Goal: Information Seeking & Learning: Compare options

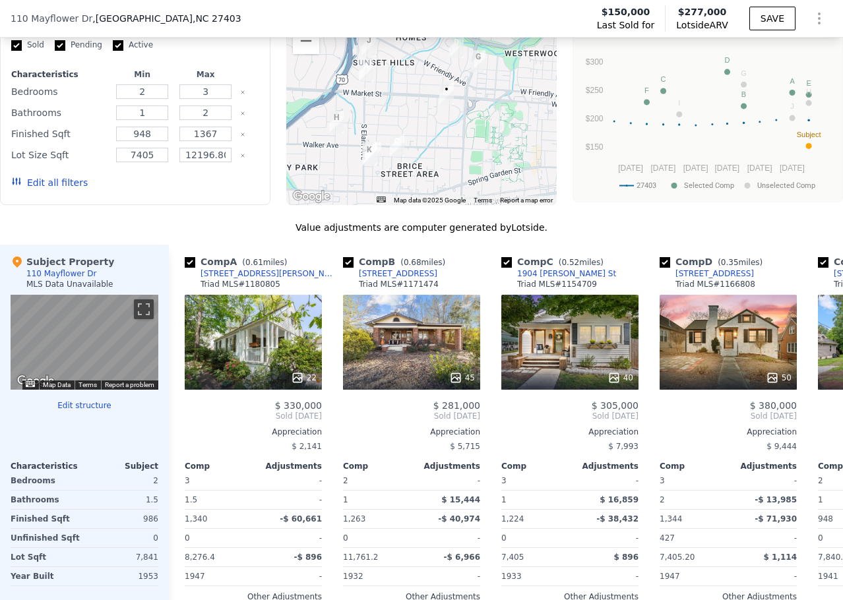
scroll to position [1249, 0]
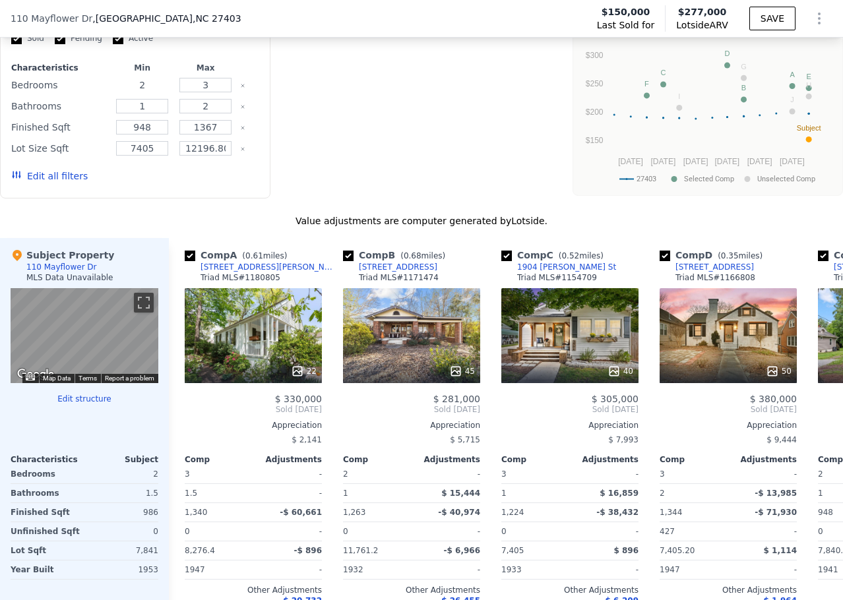
click at [153, 92] on input "2" at bounding box center [142, 85] width 52 height 15
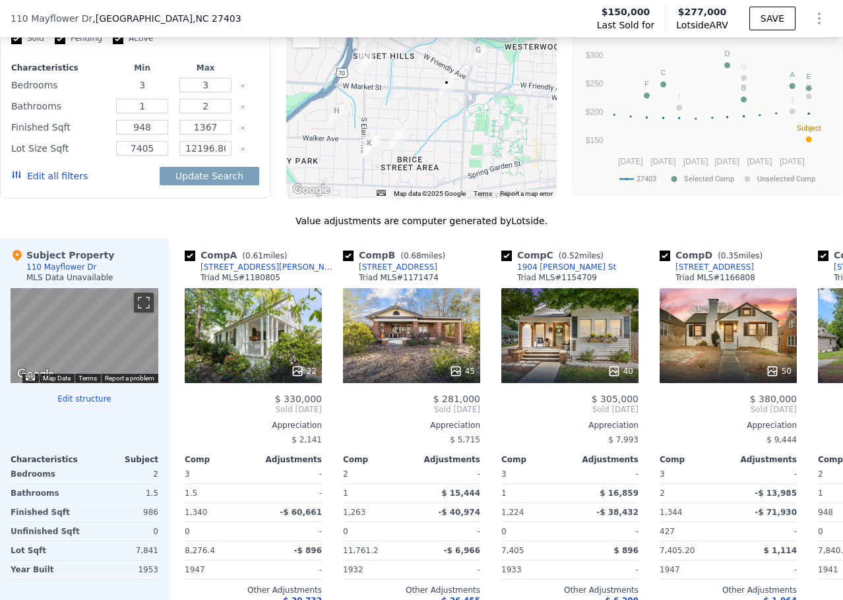
type input "3"
click at [210, 92] on input "3" at bounding box center [205, 85] width 52 height 15
type input "4"
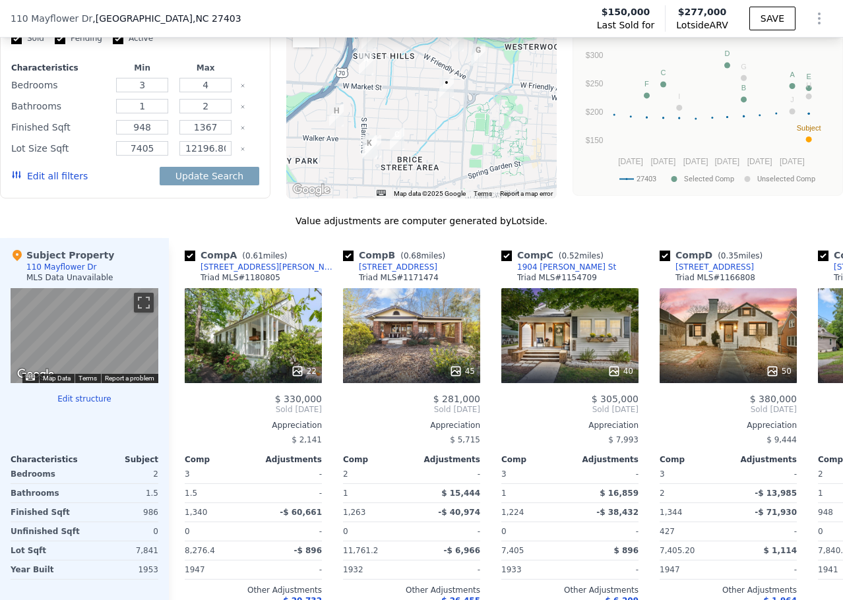
click at [242, 150] on icon "Clear" at bounding box center [243, 149] width 3 height 3
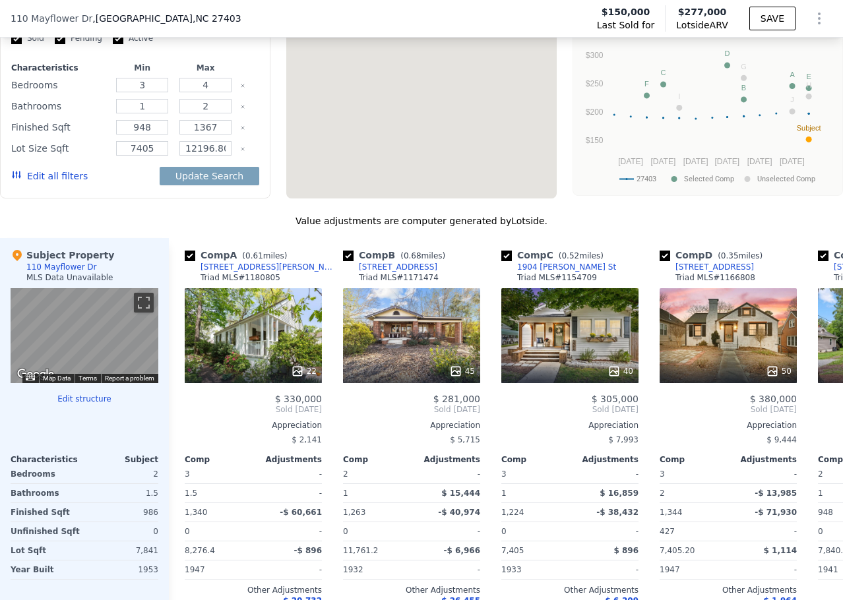
type input "2"
type input "3"
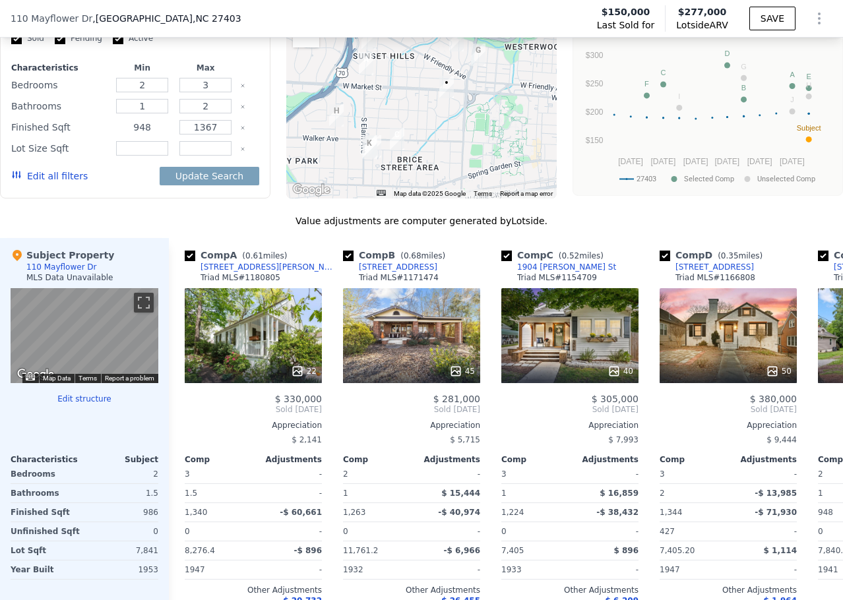
click at [139, 135] on input "948" at bounding box center [142, 127] width 52 height 15
type input "1600"
click at [212, 135] on input "1367" at bounding box center [205, 127] width 52 height 15
click at [198, 135] on input "1367" at bounding box center [205, 127] width 52 height 15
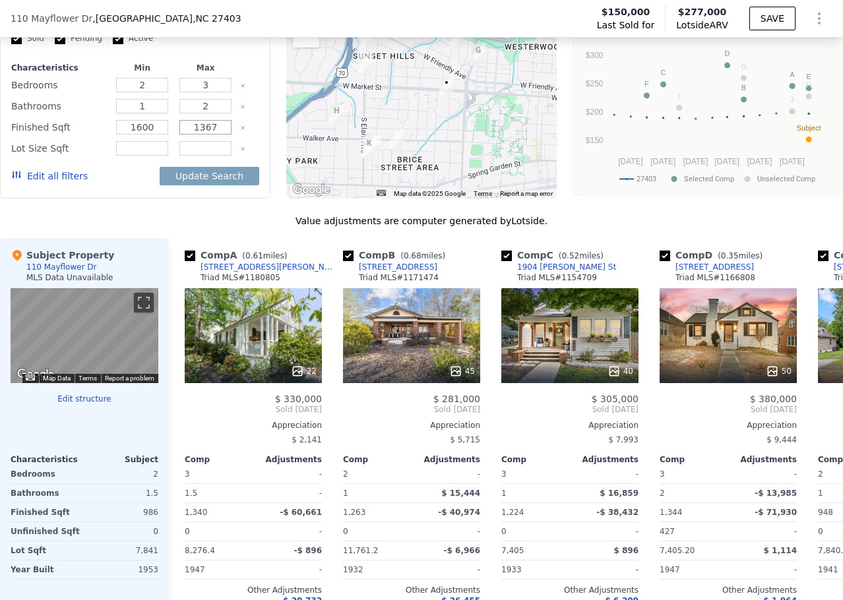
click at [198, 135] on input "1367" at bounding box center [205, 127] width 52 height 15
type input "1750"
click at [203, 180] on button "Update Search" at bounding box center [210, 176] width 100 height 18
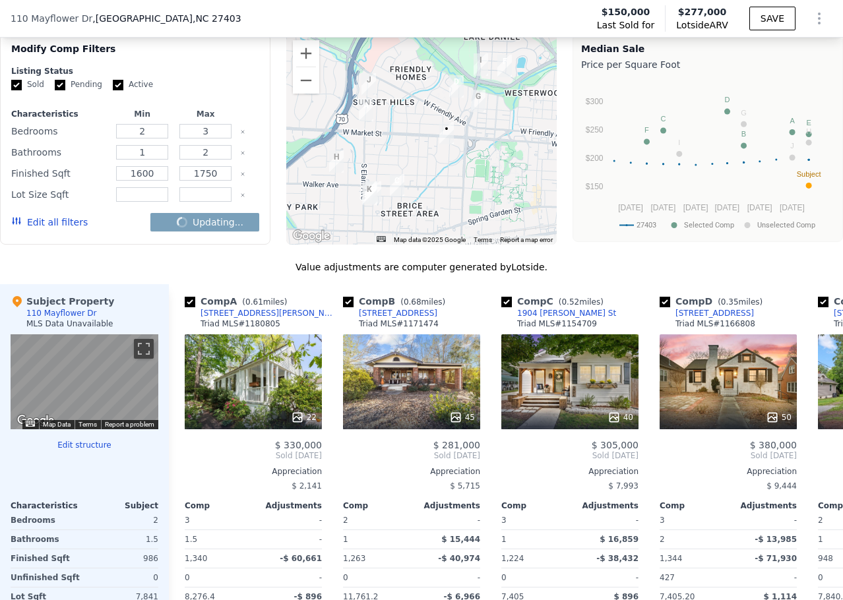
scroll to position [1117, 0]
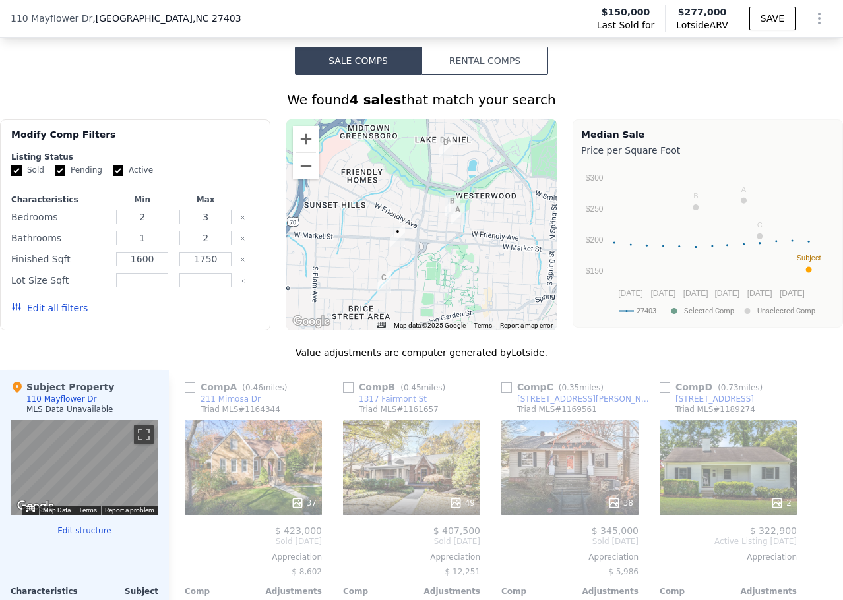
click at [75, 176] on label "Pending" at bounding box center [79, 170] width 48 height 11
click at [65, 176] on input "Pending" at bounding box center [60, 171] width 11 height 11
checkbox input "false"
click at [113, 176] on input "Active" at bounding box center [118, 171] width 11 height 11
checkbox input "false"
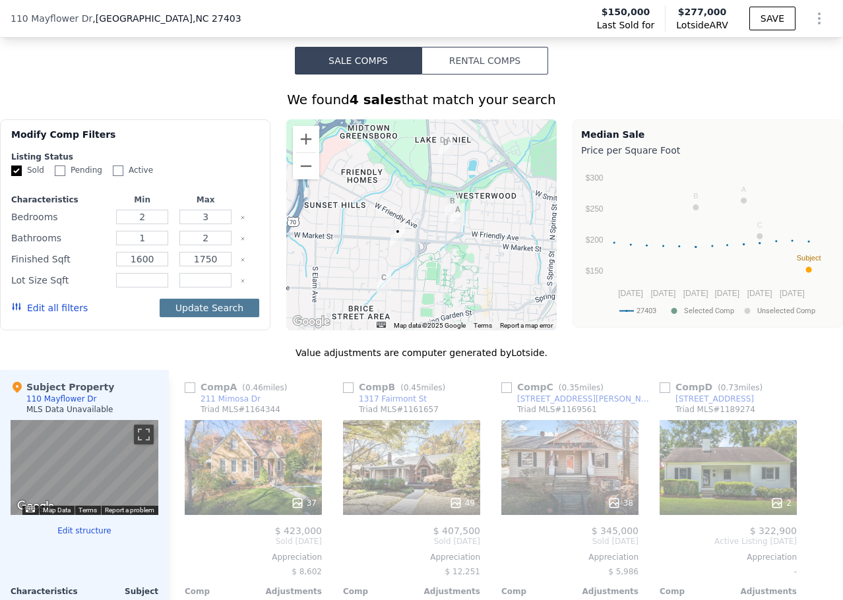
click at [170, 315] on button "Update Search" at bounding box center [210, 308] width 100 height 18
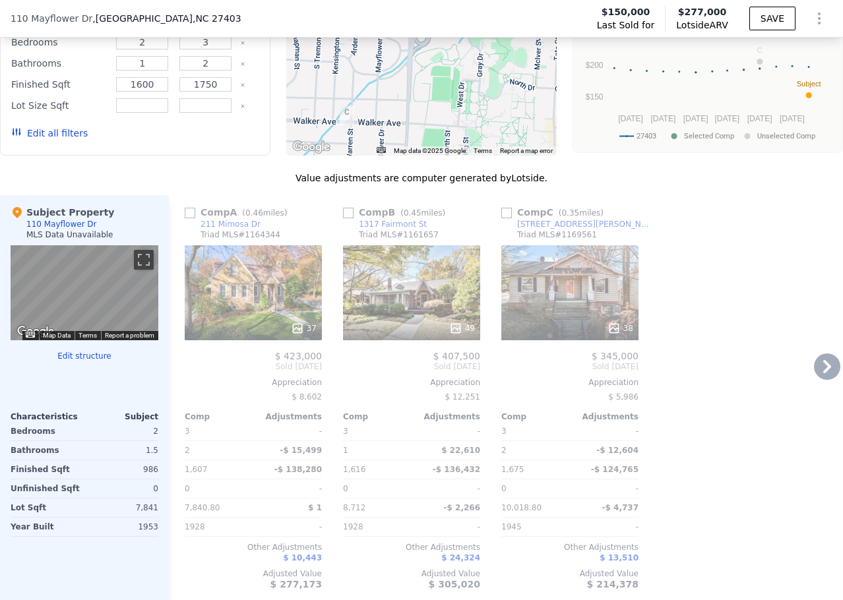
scroll to position [1315, 0]
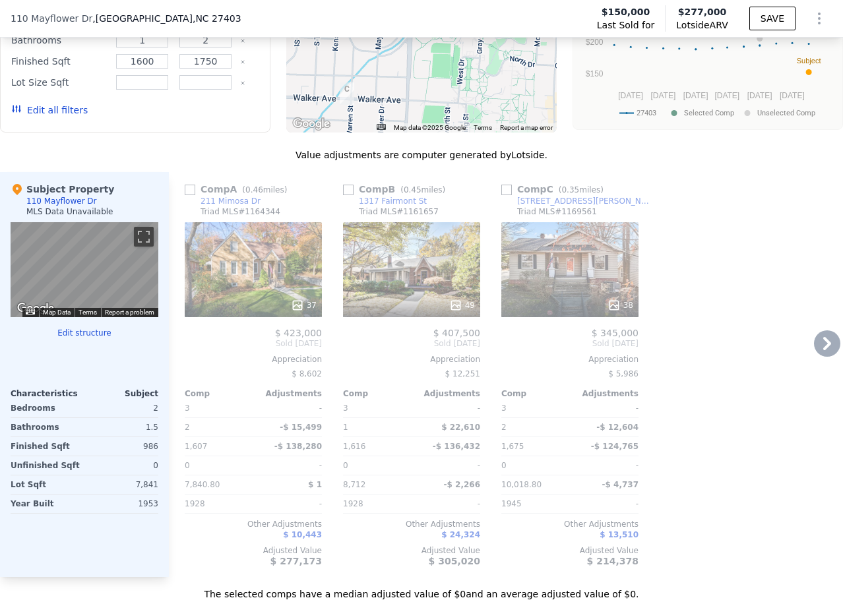
click at [189, 195] on input "checkbox" at bounding box center [190, 190] width 11 height 11
checkbox input "true"
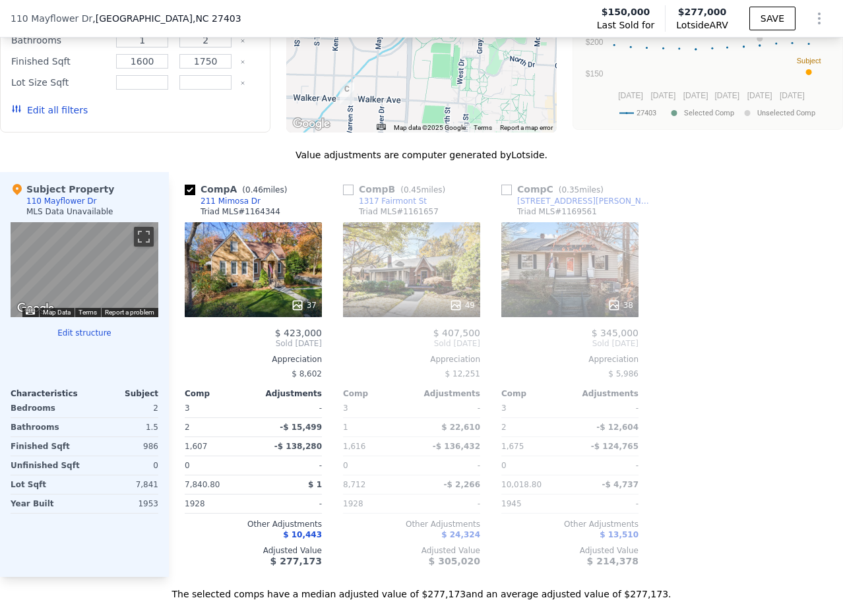
click at [352, 195] on input "checkbox" at bounding box center [348, 190] width 11 height 11
checkbox input "true"
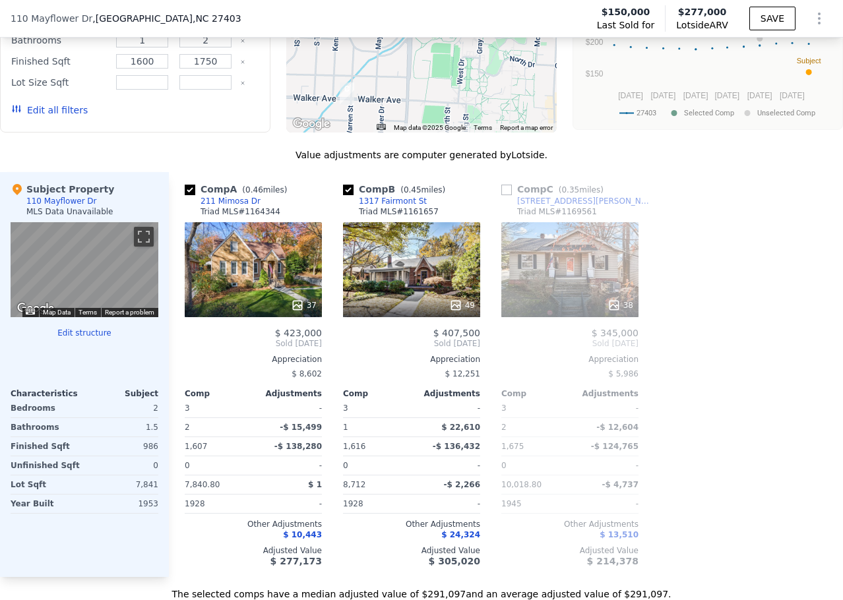
click at [508, 195] on input "checkbox" at bounding box center [507, 190] width 11 height 11
checkbox input "true"
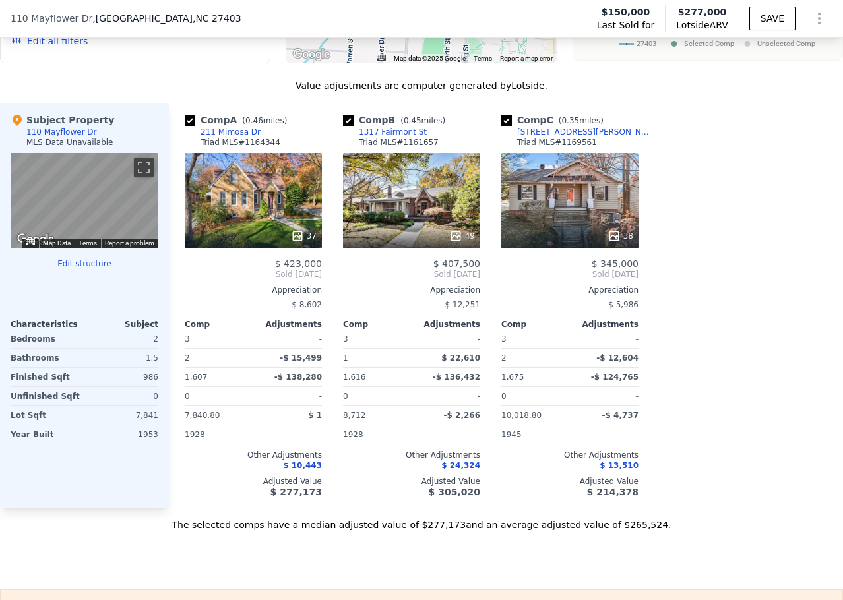
scroll to position [1381, 0]
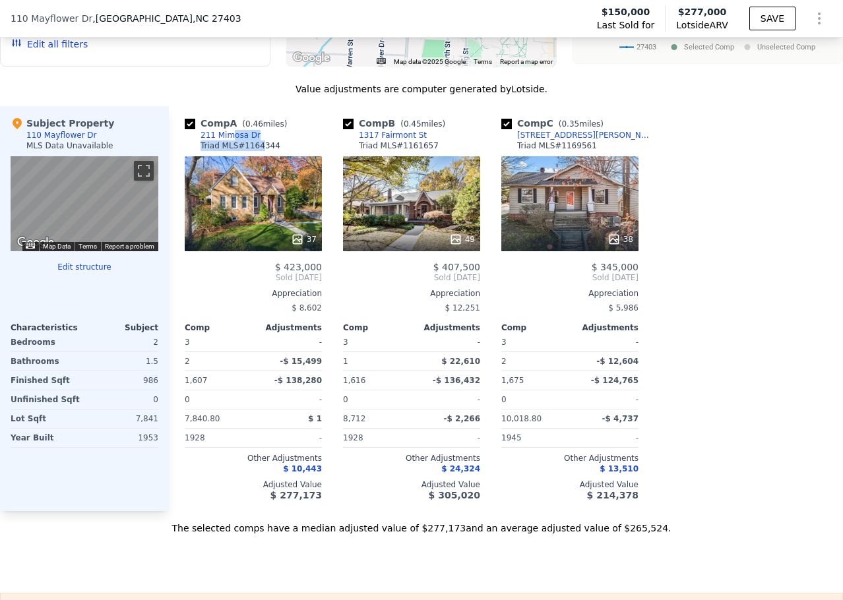
drag, startPoint x: 254, startPoint y: 145, endPoint x: 228, endPoint y: 145, distance: 25.7
click at [228, 145] on div "Comp A ( 0.46 miles) [STREET_ADDRESS][PERSON_NAME] MLS # 1164344" at bounding box center [253, 137] width 137 height 40
checkbox input "true"
type input "948"
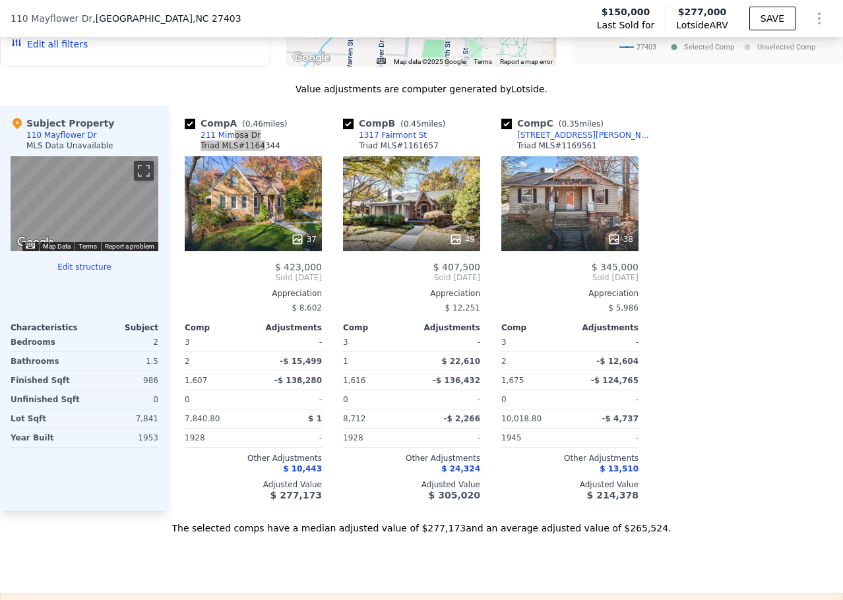
type input "1367"
type input "7405"
type input "12196.800000000001"
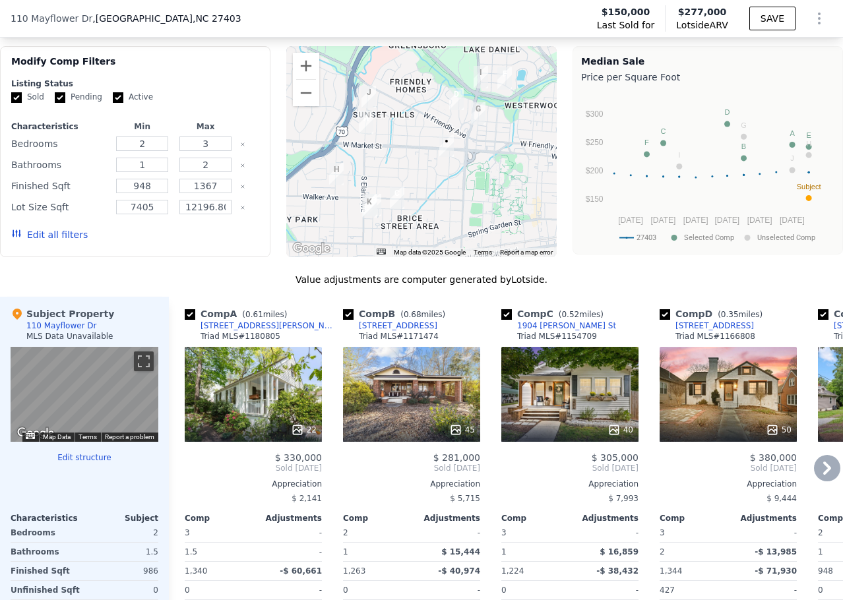
scroll to position [1183, 0]
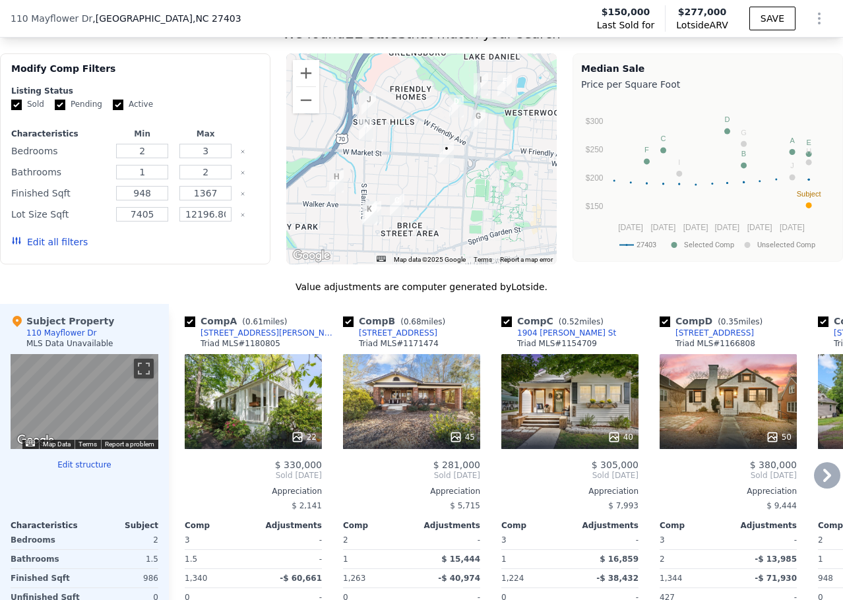
click at [668, 327] on input "checkbox" at bounding box center [665, 322] width 11 height 11
checkbox input "false"
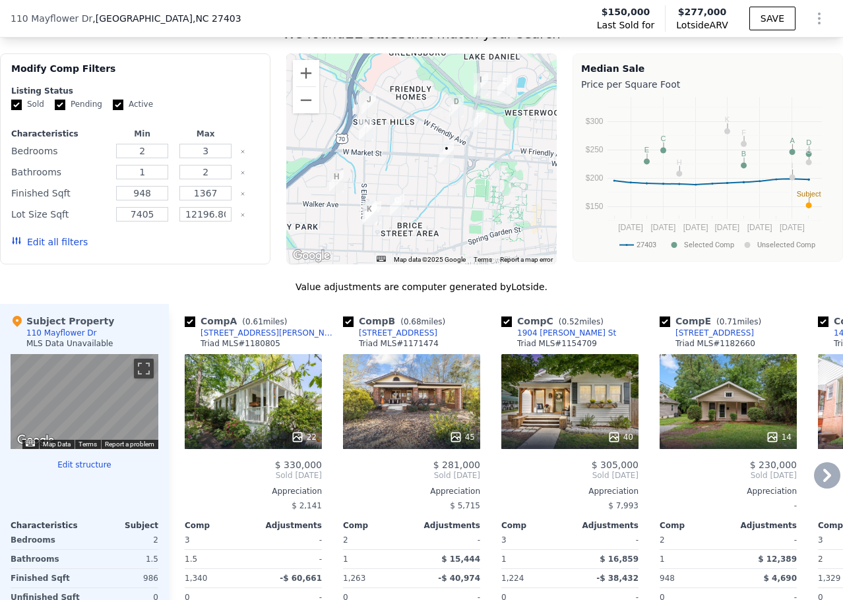
click at [821, 327] on input "checkbox" at bounding box center [823, 322] width 11 height 11
checkbox input "false"
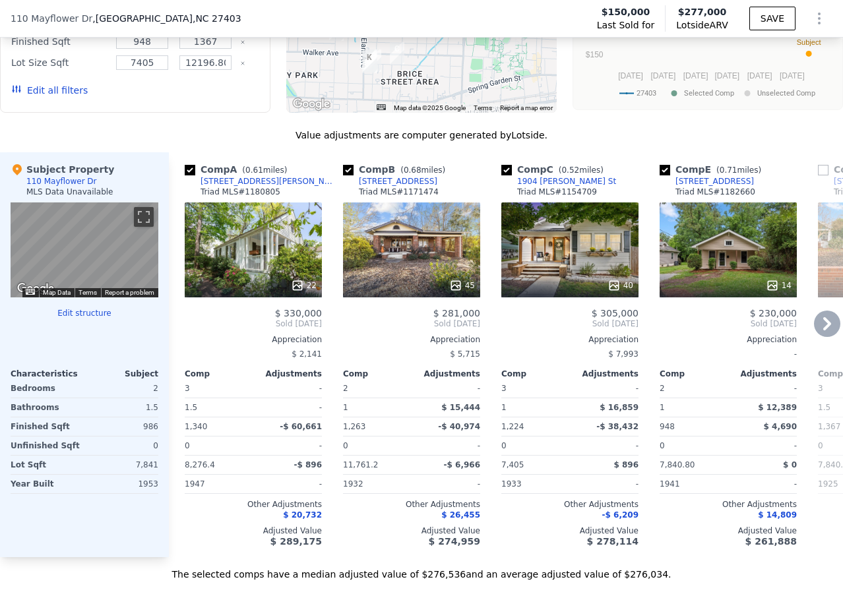
scroll to position [1249, 0]
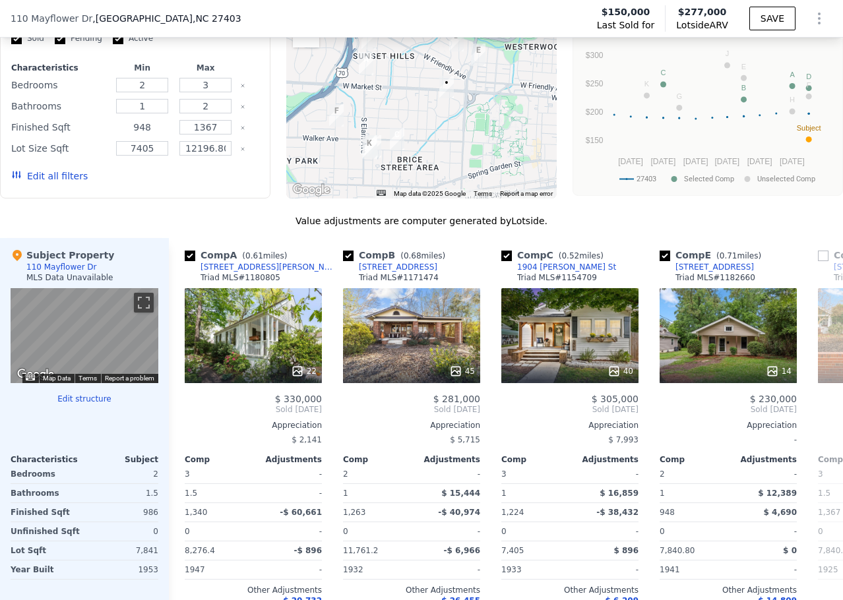
click at [148, 135] on input "948" at bounding box center [142, 127] width 52 height 15
click at [138, 134] on input "948" at bounding box center [142, 127] width 52 height 15
type input "16"
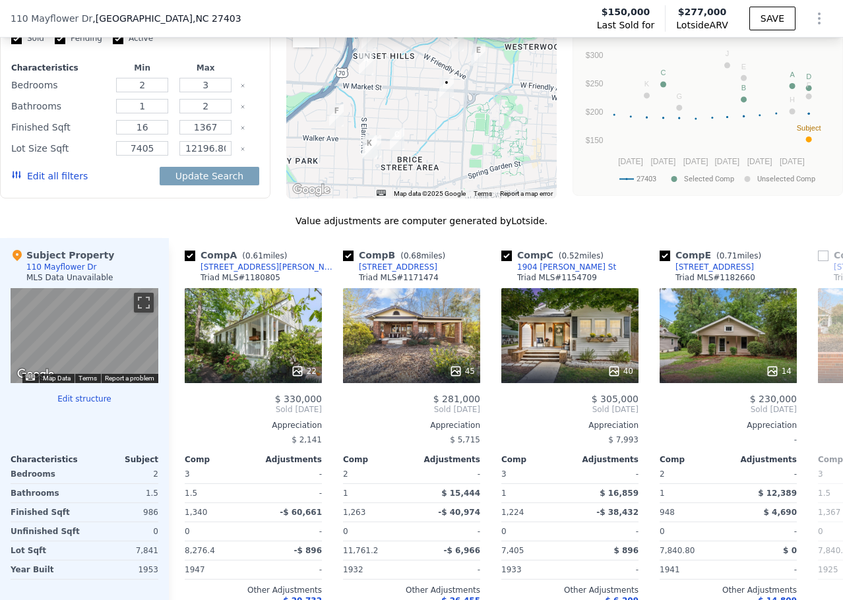
click at [240, 152] on icon "Clear" at bounding box center [242, 148] width 5 height 5
click at [158, 135] on input "16" at bounding box center [142, 127] width 52 height 15
click at [194, 135] on input "1367" at bounding box center [205, 127] width 52 height 15
click at [161, 135] on input "160" at bounding box center [142, 127] width 52 height 15
type input "1600"
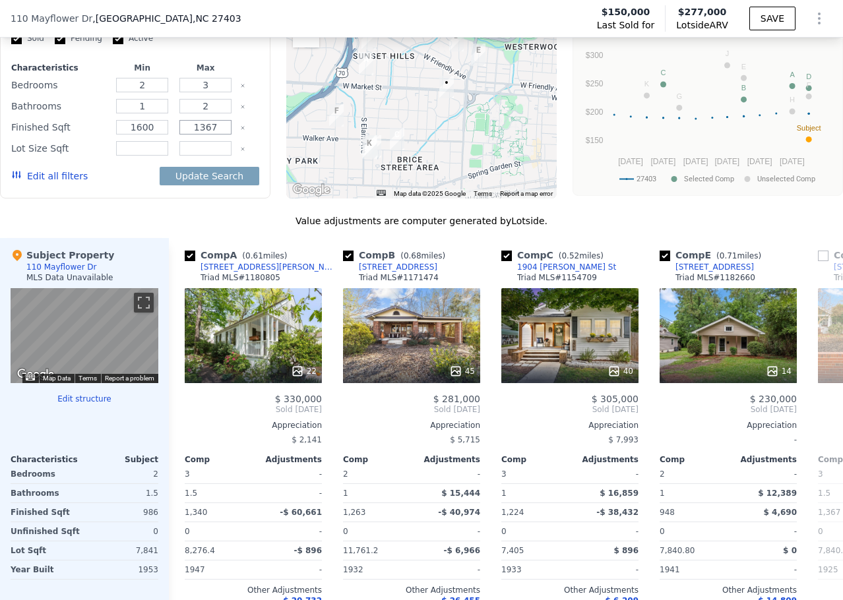
click at [198, 135] on input "1367" at bounding box center [205, 127] width 52 height 15
type input "1750"
click at [214, 179] on button "Update Search" at bounding box center [210, 176] width 100 height 18
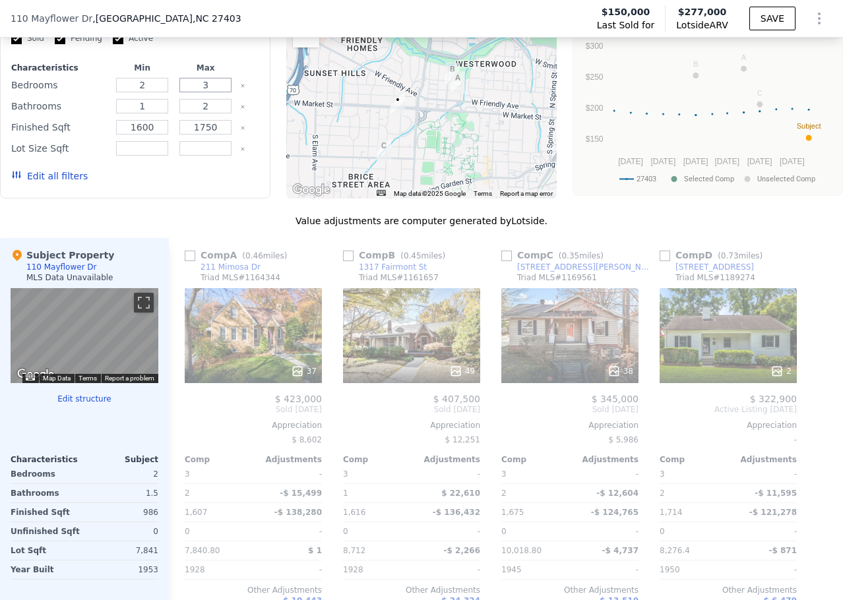
click at [207, 92] on input "3" at bounding box center [205, 85] width 52 height 15
type input "4"
click at [156, 92] on input "2" at bounding box center [142, 85] width 52 height 15
type input "3"
click at [230, 185] on button "Update Search" at bounding box center [210, 176] width 100 height 18
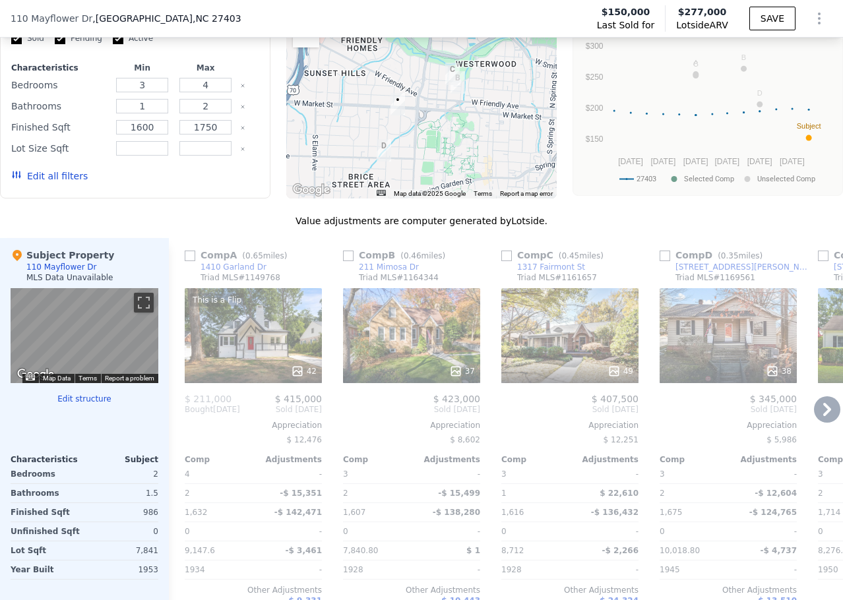
click at [189, 261] on input "checkbox" at bounding box center [190, 256] width 11 height 11
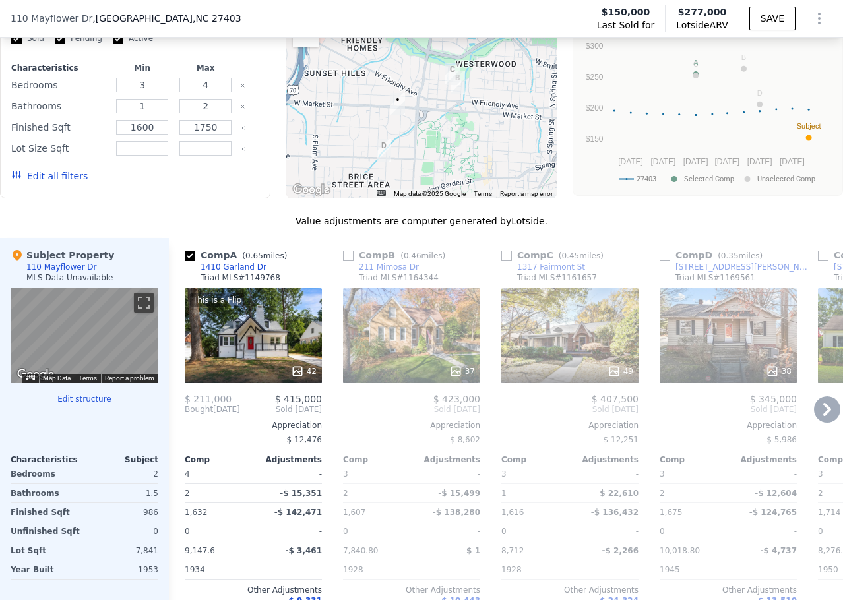
click at [186, 261] on input "checkbox" at bounding box center [190, 256] width 11 height 11
checkbox input "true"
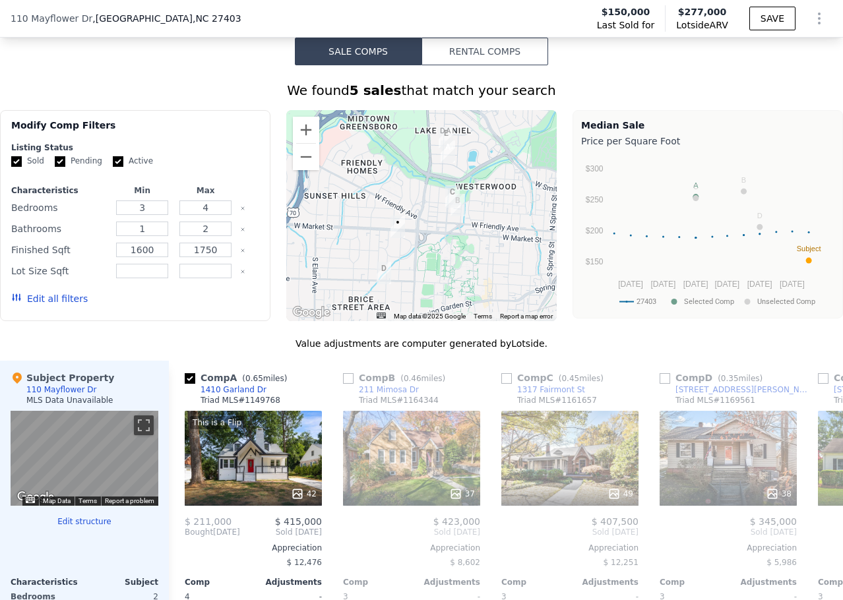
scroll to position [1117, 0]
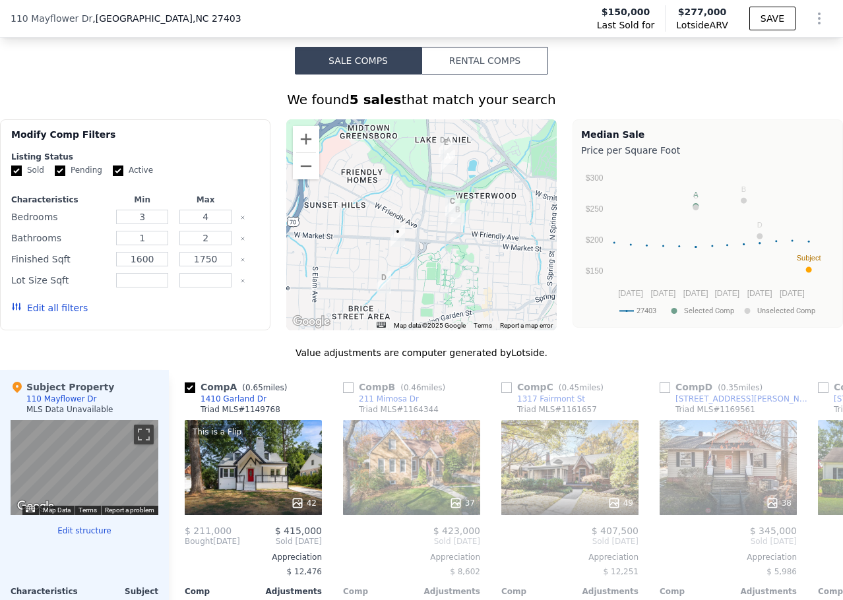
click at [55, 176] on input "Pending" at bounding box center [60, 171] width 11 height 11
checkbox input "false"
click at [107, 176] on div "Sold Pending Active" at bounding box center [135, 170] width 248 height 11
click at [120, 176] on label "Active" at bounding box center [133, 170] width 40 height 11
click at [120, 176] on input "Active" at bounding box center [118, 171] width 11 height 11
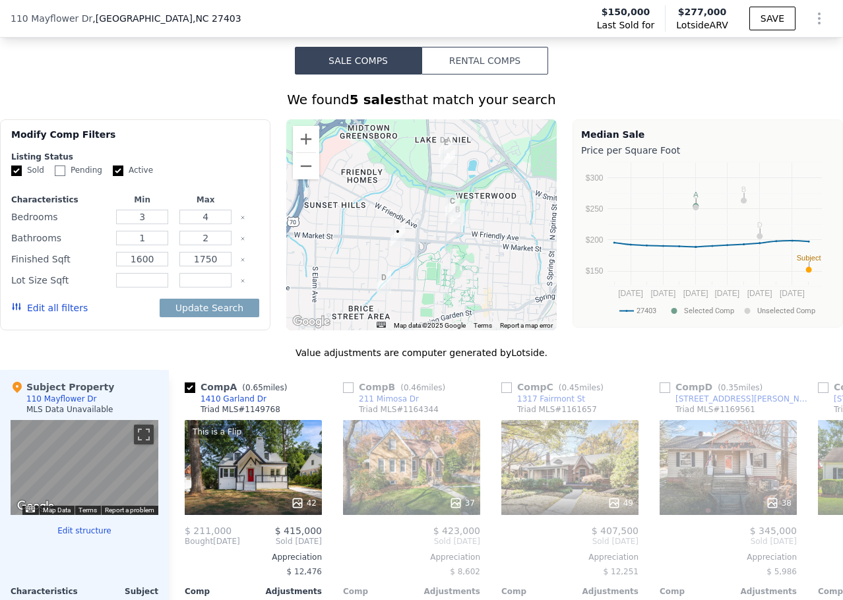
checkbox input "false"
click at [189, 317] on button "Update Search" at bounding box center [210, 308] width 100 height 18
checkbox input "false"
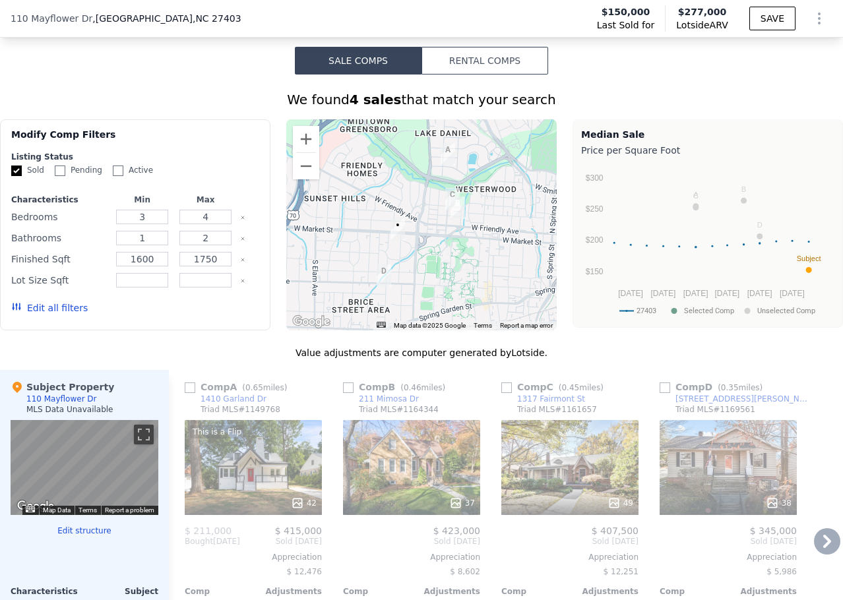
click at [352, 393] on input "checkbox" at bounding box center [348, 388] width 11 height 11
checkbox input "true"
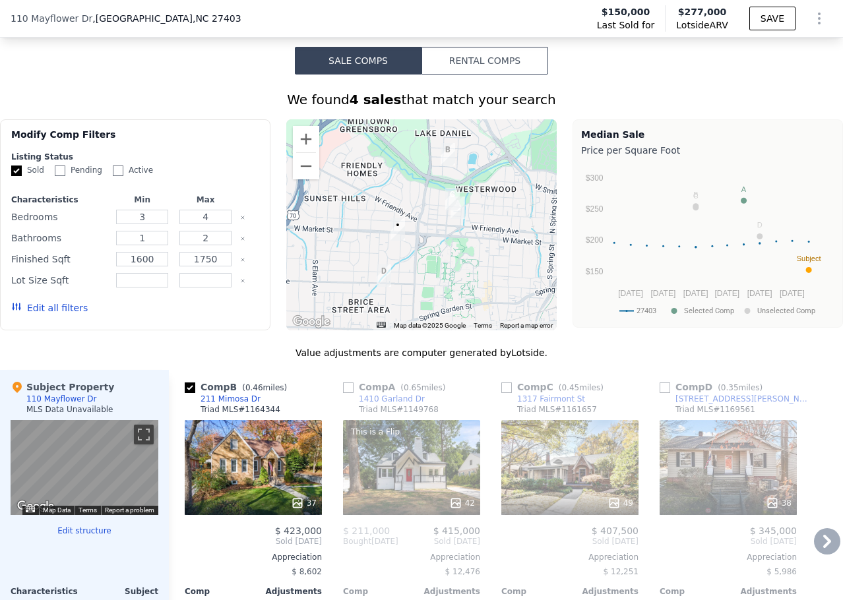
click at [511, 393] on input "checkbox" at bounding box center [507, 388] width 11 height 11
checkbox input "true"
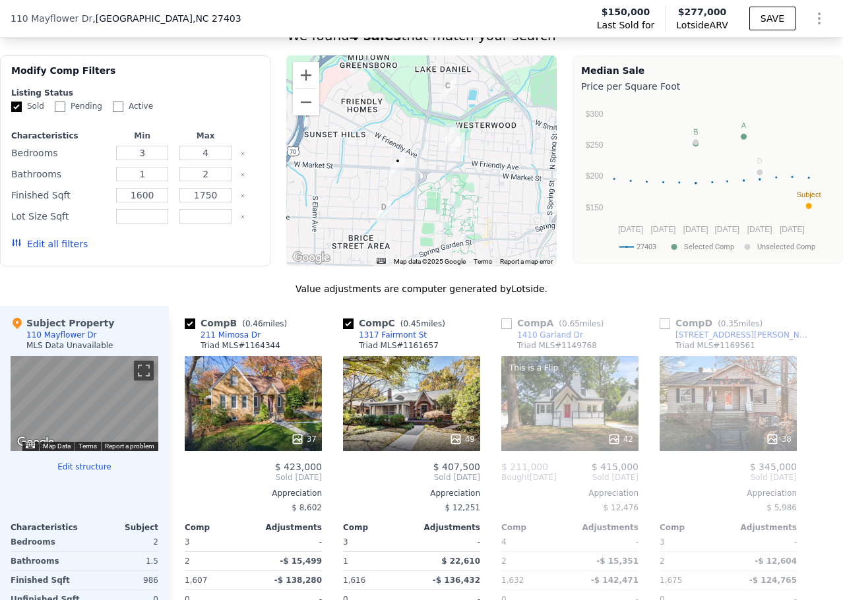
scroll to position [1183, 0]
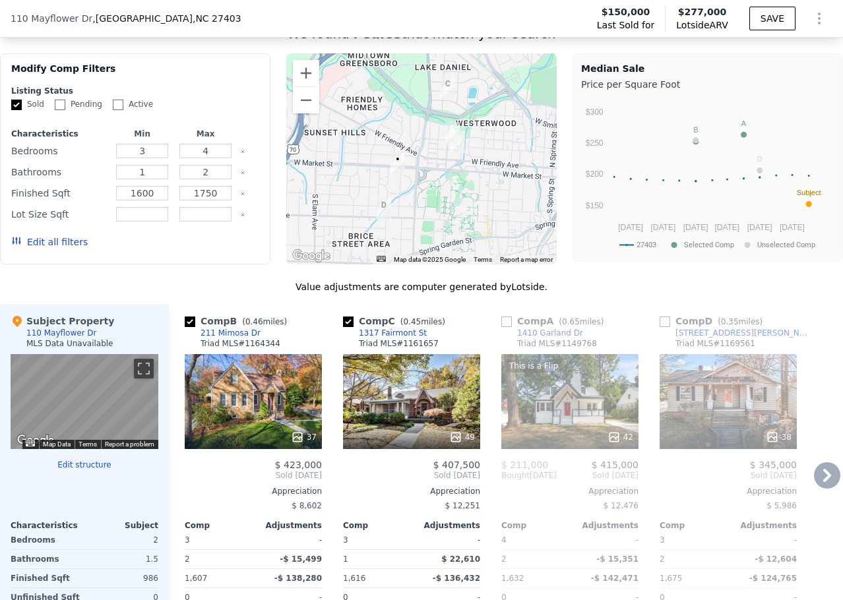
click at [824, 482] on icon at bounding box center [827, 476] width 26 height 26
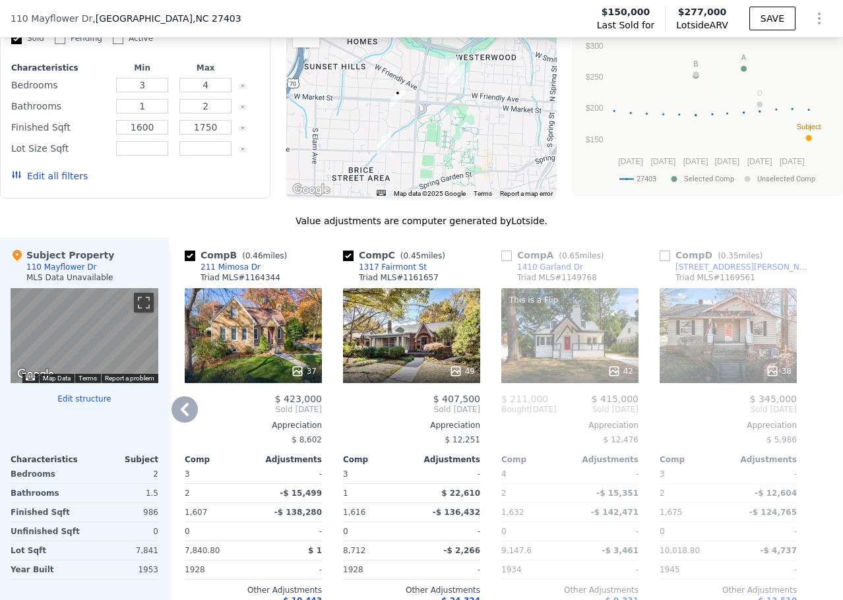
click at [663, 261] on input "checkbox" at bounding box center [665, 256] width 11 height 11
checkbox input "true"
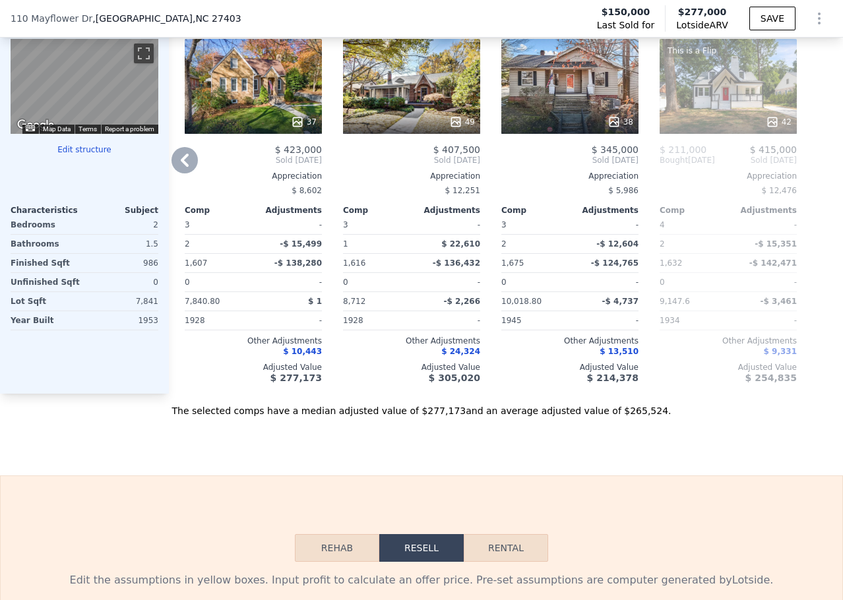
scroll to position [1447, 0]
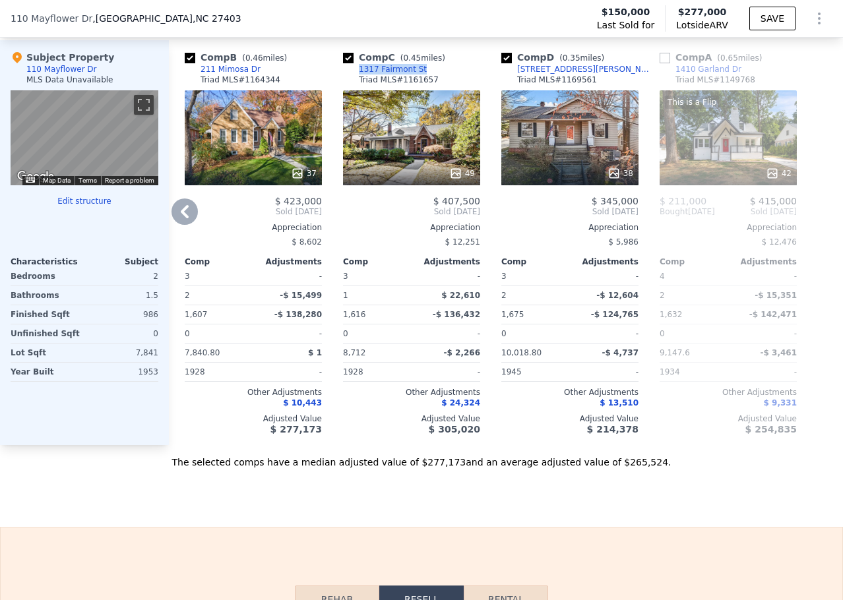
drag, startPoint x: 414, startPoint y: 77, endPoint x: 356, endPoint y: 81, distance: 58.3
click at [356, 81] on div "Comp C ( 0.45 miles) [STREET_ADDRESS] MLS # 1161657" at bounding box center [411, 71] width 137 height 40
copy div "1317 Fairmont St"
drag, startPoint x: 587, startPoint y: 82, endPoint x: 521, endPoint y: 82, distance: 66.0
click at [521, 82] on div "Comp D ( 0.35 miles) [STREET_ADDRESS][PERSON_NAME] MLS # 1169561" at bounding box center [570, 71] width 137 height 40
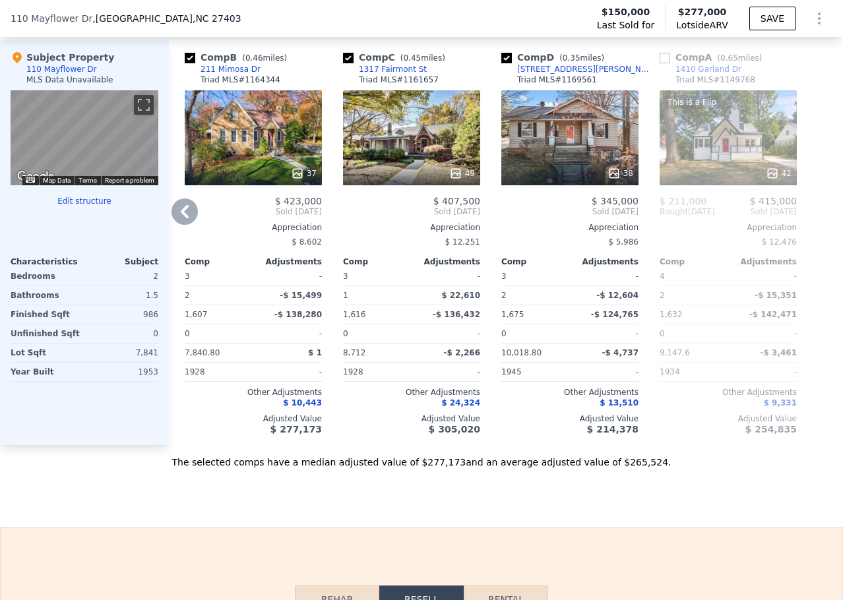
click at [613, 86] on div "Comp D ( 0.35 miles) [STREET_ADDRESS][PERSON_NAME] MLS # 1169561" at bounding box center [570, 71] width 137 height 40
drag, startPoint x: 603, startPoint y: 84, endPoint x: 569, endPoint y: 81, distance: 34.5
click at [569, 81] on div "Comp D ( 0.35 miles) [STREET_ADDRESS][PERSON_NAME] MLS # 1169561" at bounding box center [570, 71] width 137 height 40
copy div "[STREET_ADDRESS][PERSON_NAME]"
drag, startPoint x: 433, startPoint y: 207, endPoint x: 484, endPoint y: 214, distance: 52.0
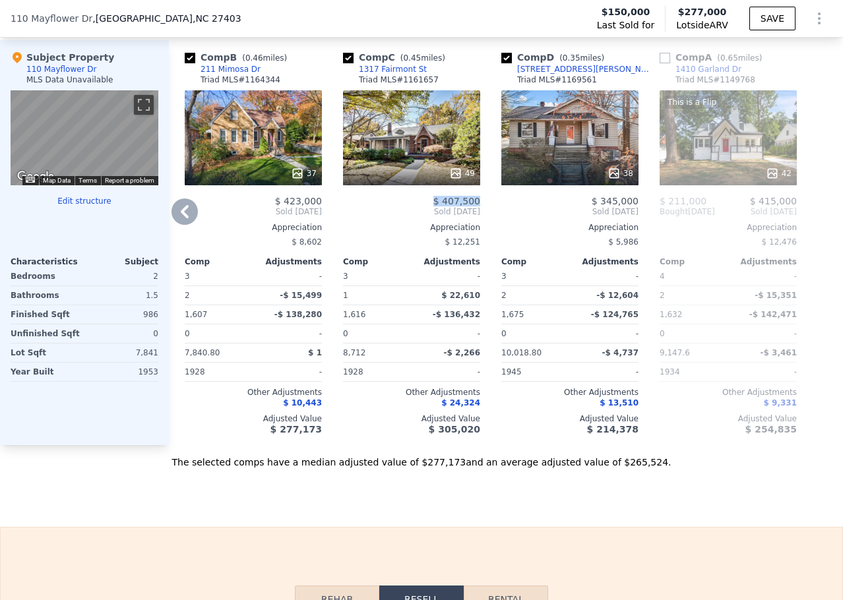
click at [484, 214] on div "Comp C ( 0.45 miles) [STREET_ADDRESS] MLS # 1161657 49 $ 407,500 Sold [DATE] Ap…" at bounding box center [412, 242] width 148 height 405
copy span "$ 407,500"
drag, startPoint x: 274, startPoint y: 213, endPoint x: 325, endPoint y: 216, distance: 51.5
click at [325, 216] on div "Comp B ( 0.46 miles) [STREET_ADDRESS][PERSON_NAME] MLS # 1164344 37 $ 423,000 S…" at bounding box center [253, 242] width 148 height 405
copy span "$ 423,000"
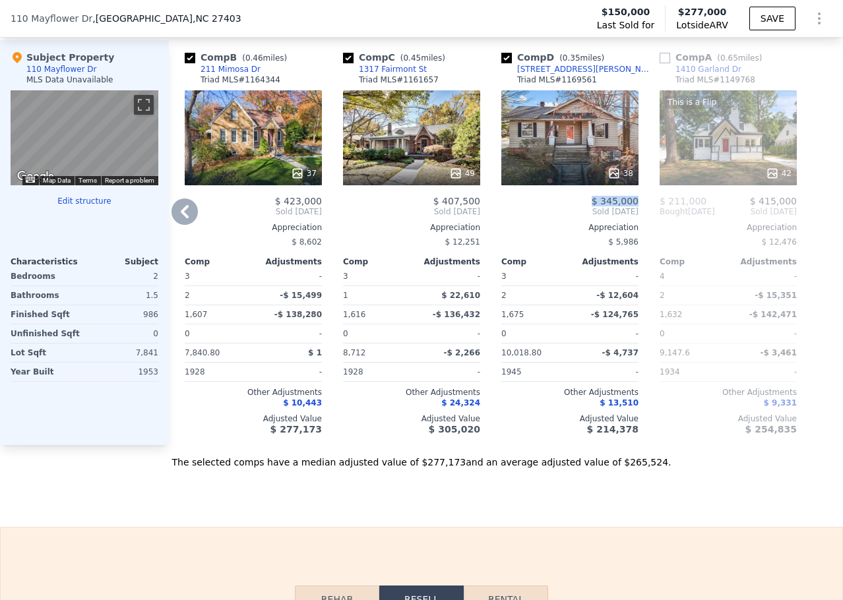
drag, startPoint x: 589, startPoint y: 210, endPoint x: 643, endPoint y: 214, distance: 54.9
click at [643, 214] on div "Comp B ( 0.46 miles) [STREET_ADDRESS][PERSON_NAME] MLS # 1164344 37 $ 423,000 S…" at bounding box center [506, 242] width 674 height 405
copy span "$ 345,000"
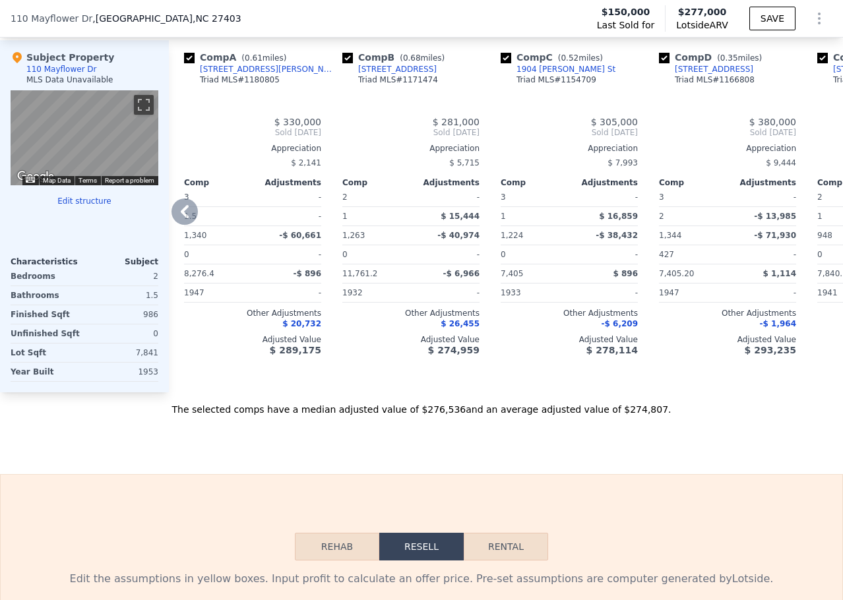
checkbox input "true"
type input "2"
type input "3"
type input "948"
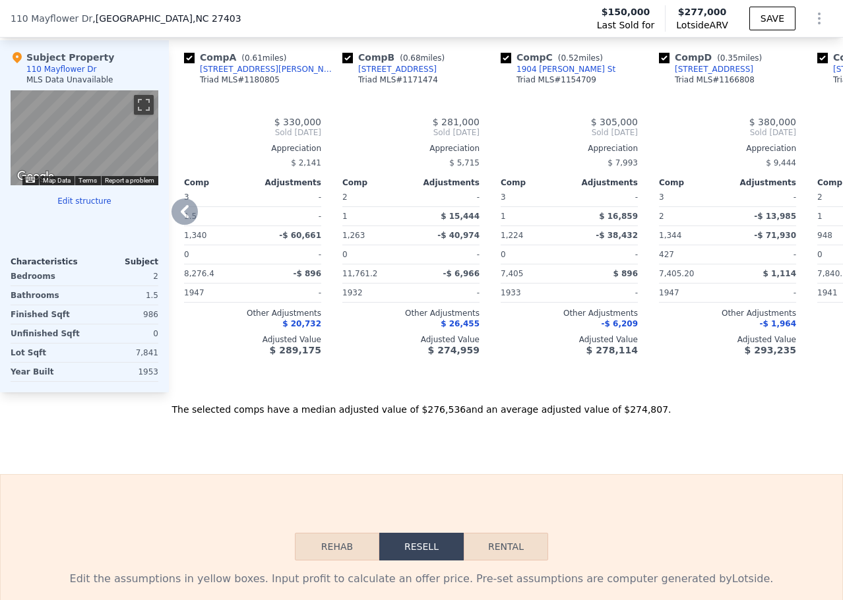
type input "1367"
type input "7405"
type input "12196.800000000001"
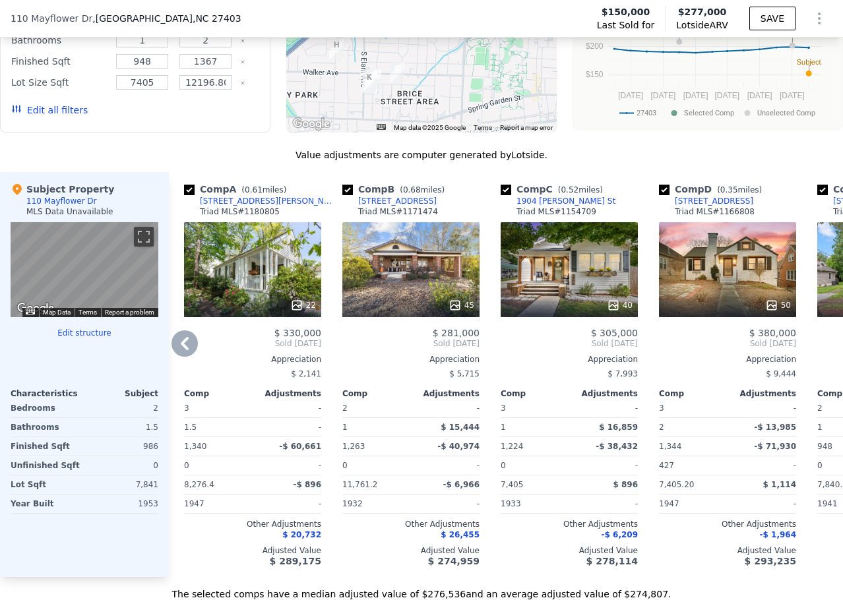
scroll to position [1249, 0]
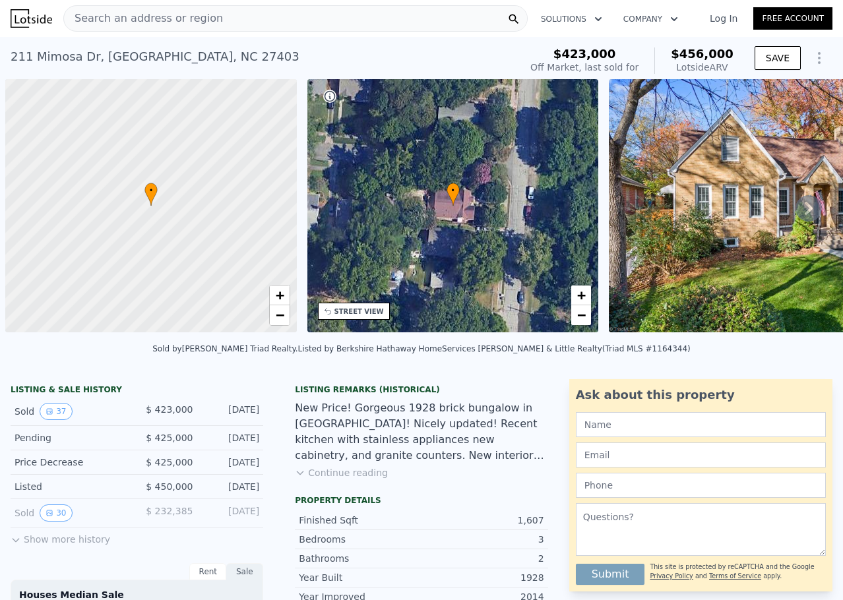
scroll to position [0, 5]
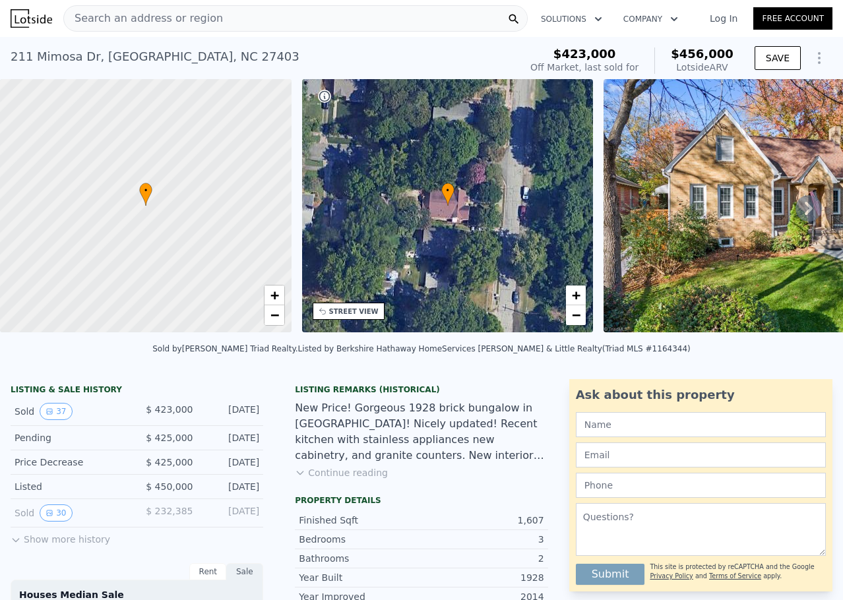
click at [172, 53] on div "211 Mimosa Dr , Greensboro , NC 27403" at bounding box center [155, 57] width 289 height 18
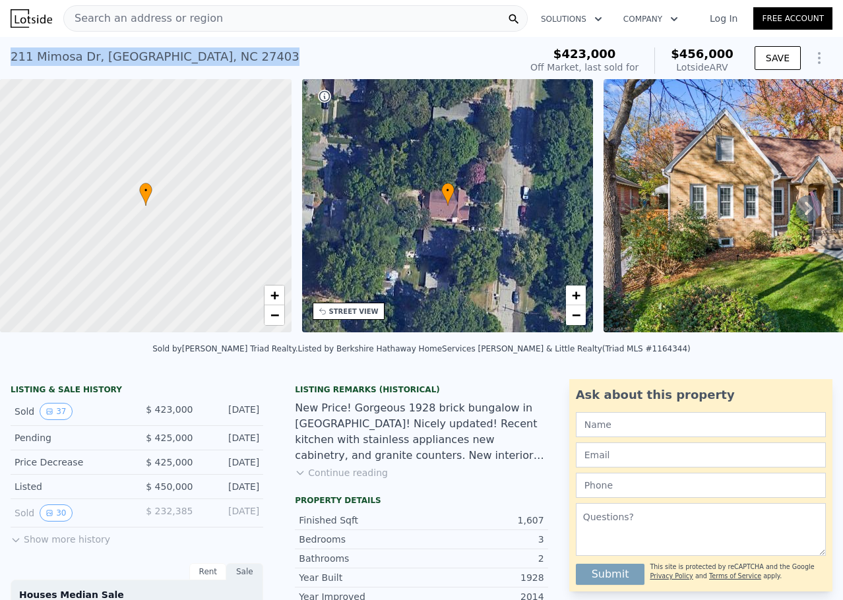
click at [172, 53] on div "211 Mimosa Dr , Greensboro , NC 27403" at bounding box center [155, 57] width 289 height 18
copy div "211 Mimosa Dr , Greensboro , NC 27403 Sold Mar 2025 for $423k (~ARV $456k )"
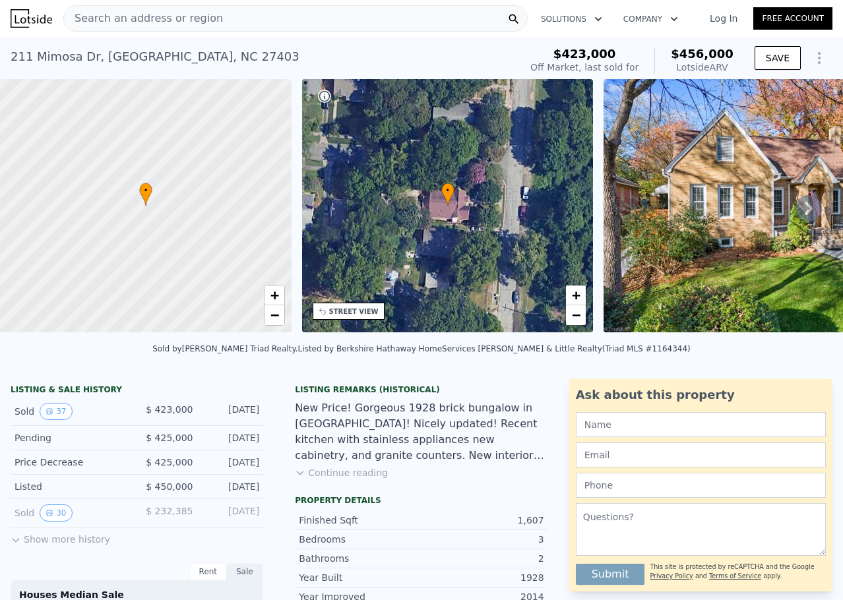
click at [607, 59] on span "$423,000" at bounding box center [585, 54] width 63 height 14
